Goal: Information Seeking & Learning: Learn about a topic

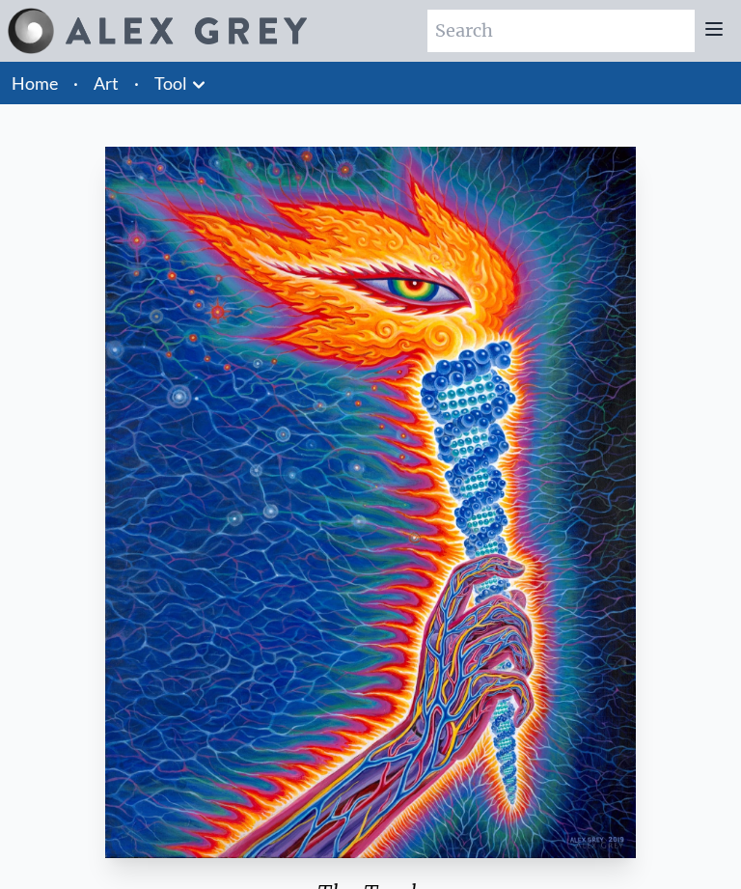
click at [106, 81] on link "Art" at bounding box center [106, 82] width 25 height 27
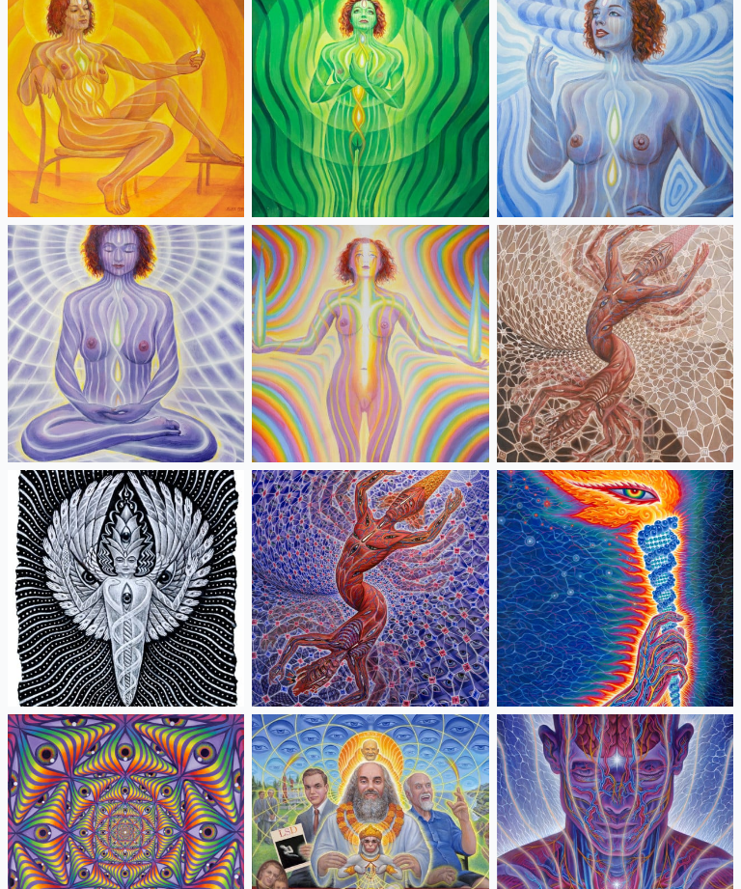
scroll to position [1695, 0]
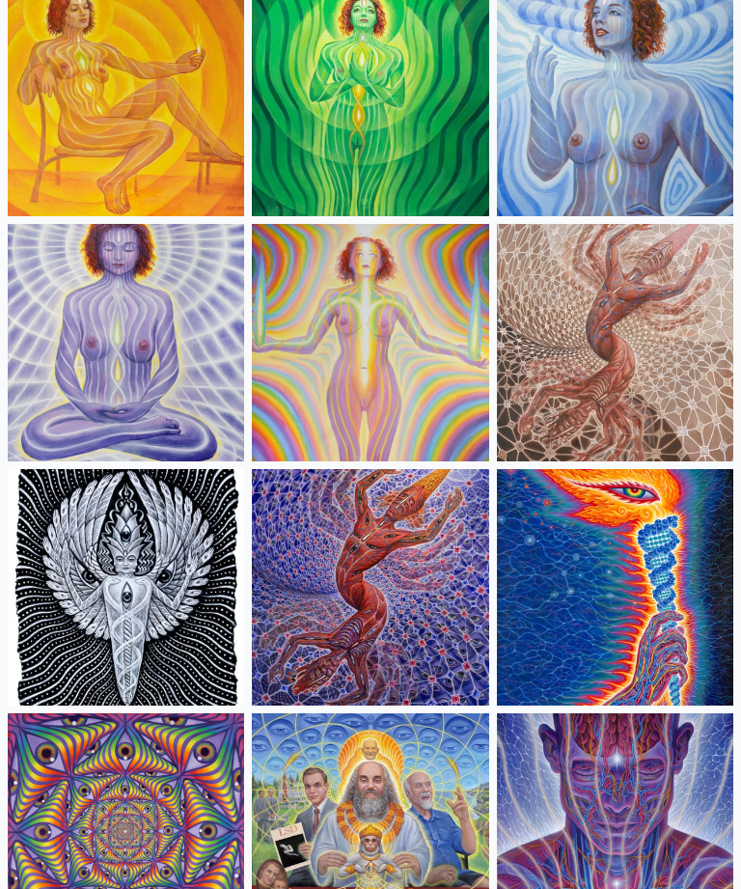
click at [280, 528] on img at bounding box center [370, 587] width 236 height 236
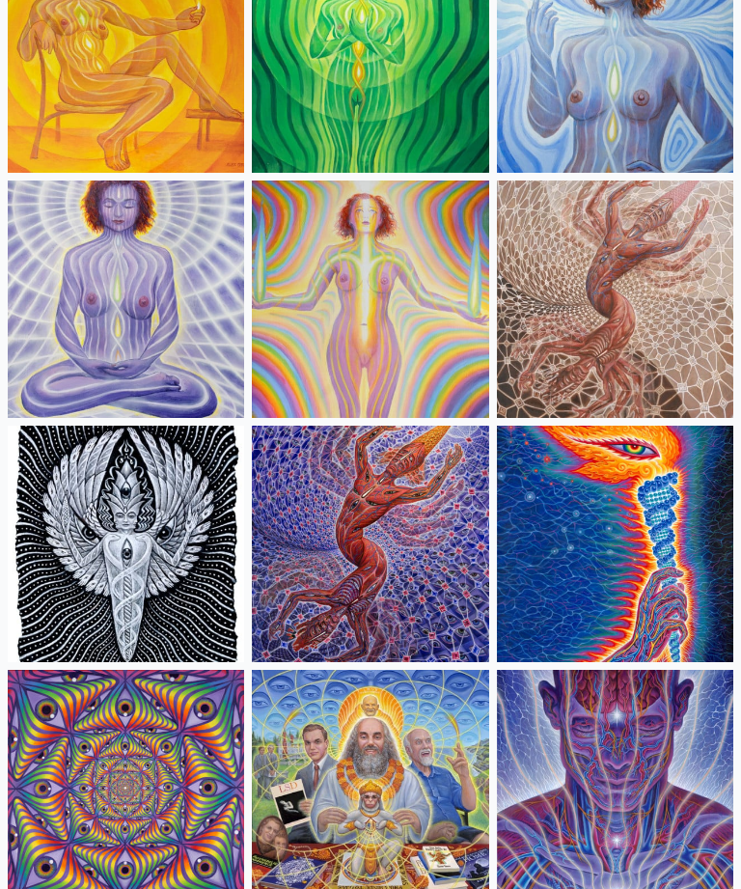
scroll to position [1751, 0]
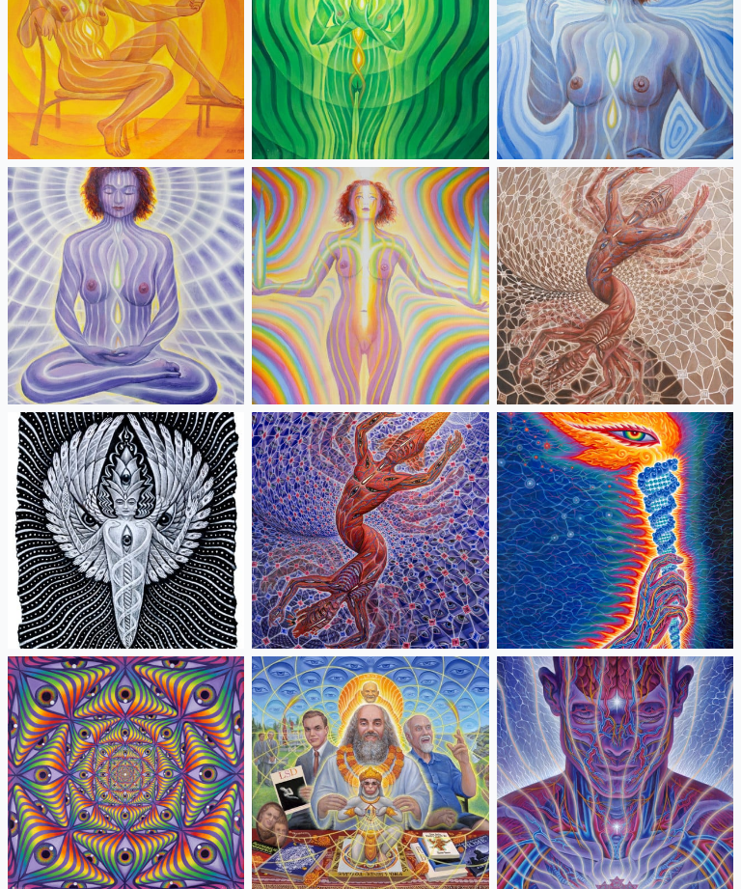
click at [665, 464] on img at bounding box center [615, 531] width 236 height 236
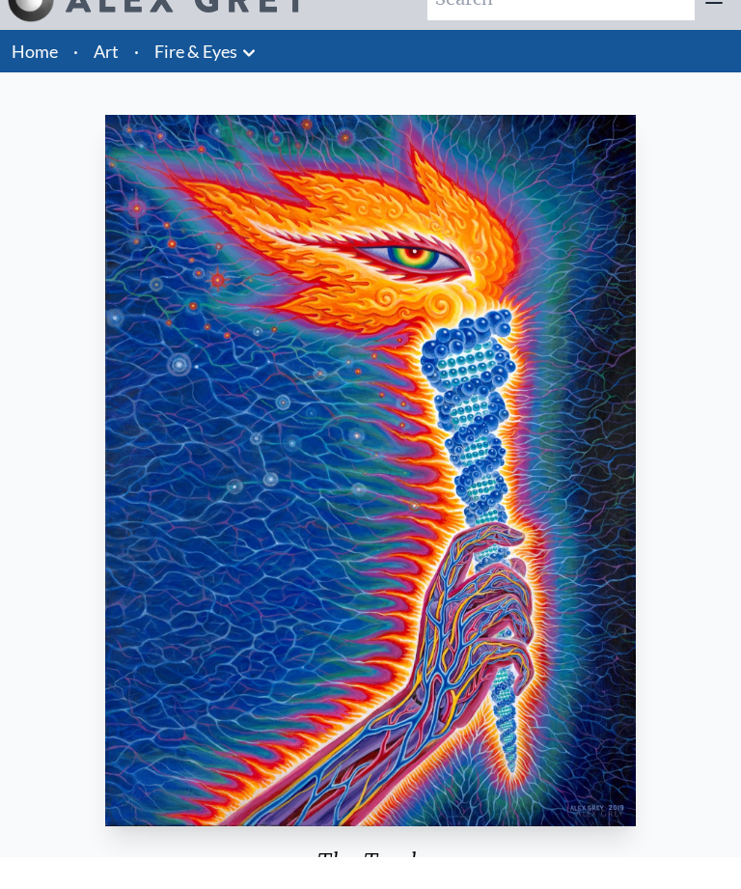
scroll to position [206, 0]
